Goal: Subscribe to service/newsletter

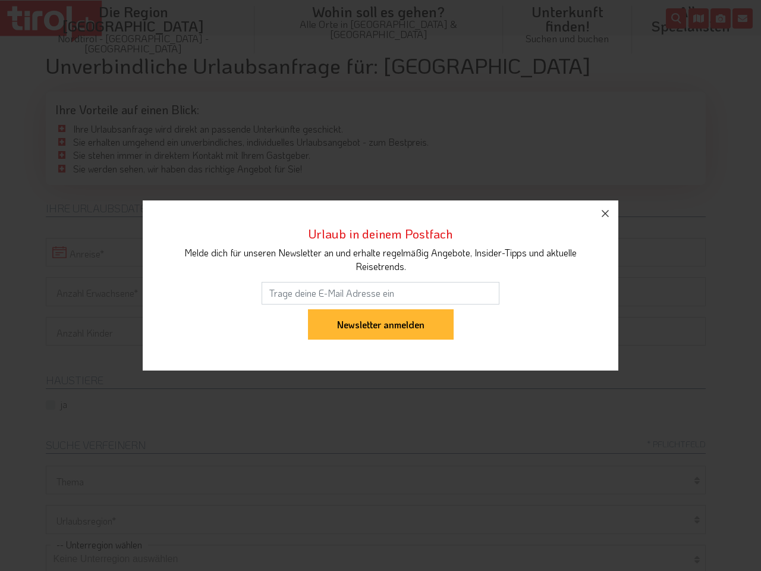
click at [381, 285] on input "email" at bounding box center [381, 293] width 238 height 23
click at [381, 309] on input "Newsletter anmelden" at bounding box center [381, 324] width 146 height 31
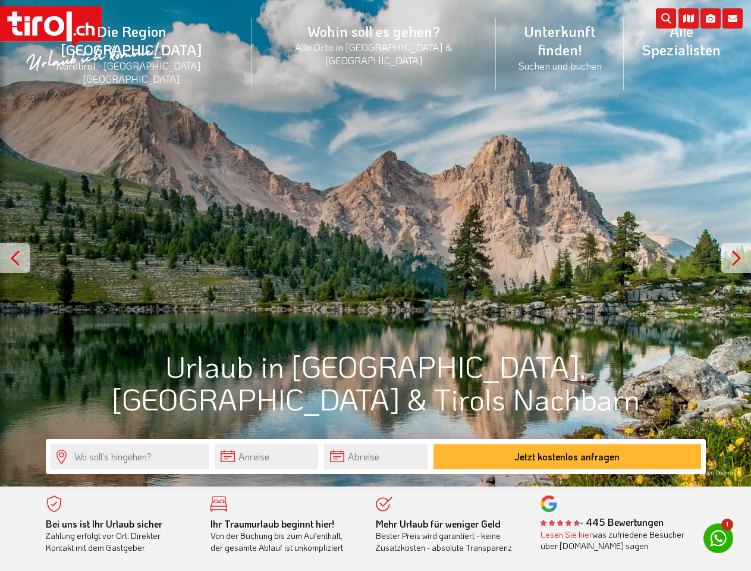
click at [158, 37] on li "Die Region [GEOGRAPHIC_DATA] [GEOGRAPHIC_DATA] - [GEOGRAPHIC_DATA] - [GEOGRAPHI…" at bounding box center [132, 54] width 240 height 90
